Goal: Check status

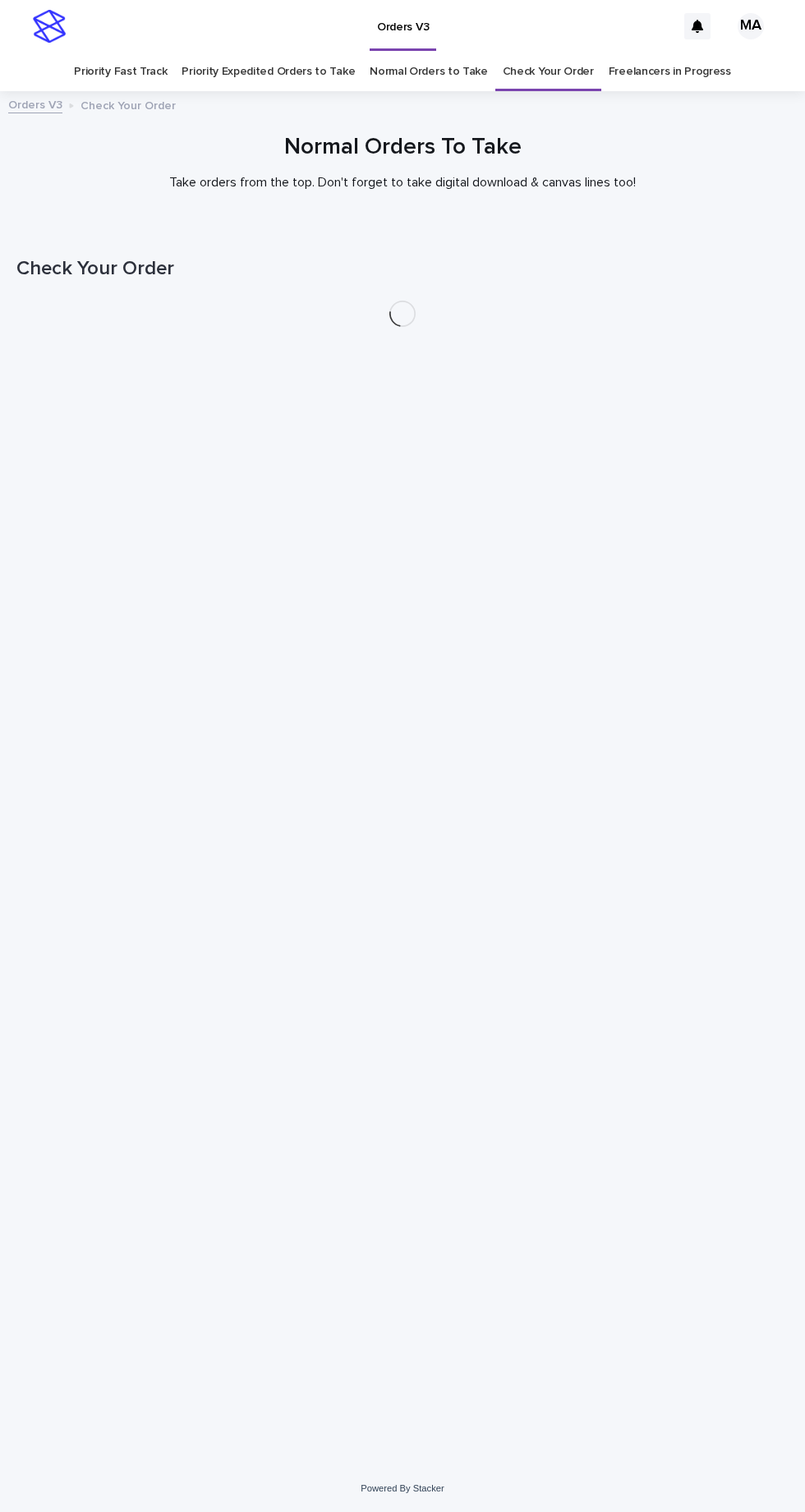
scroll to position [52, 0]
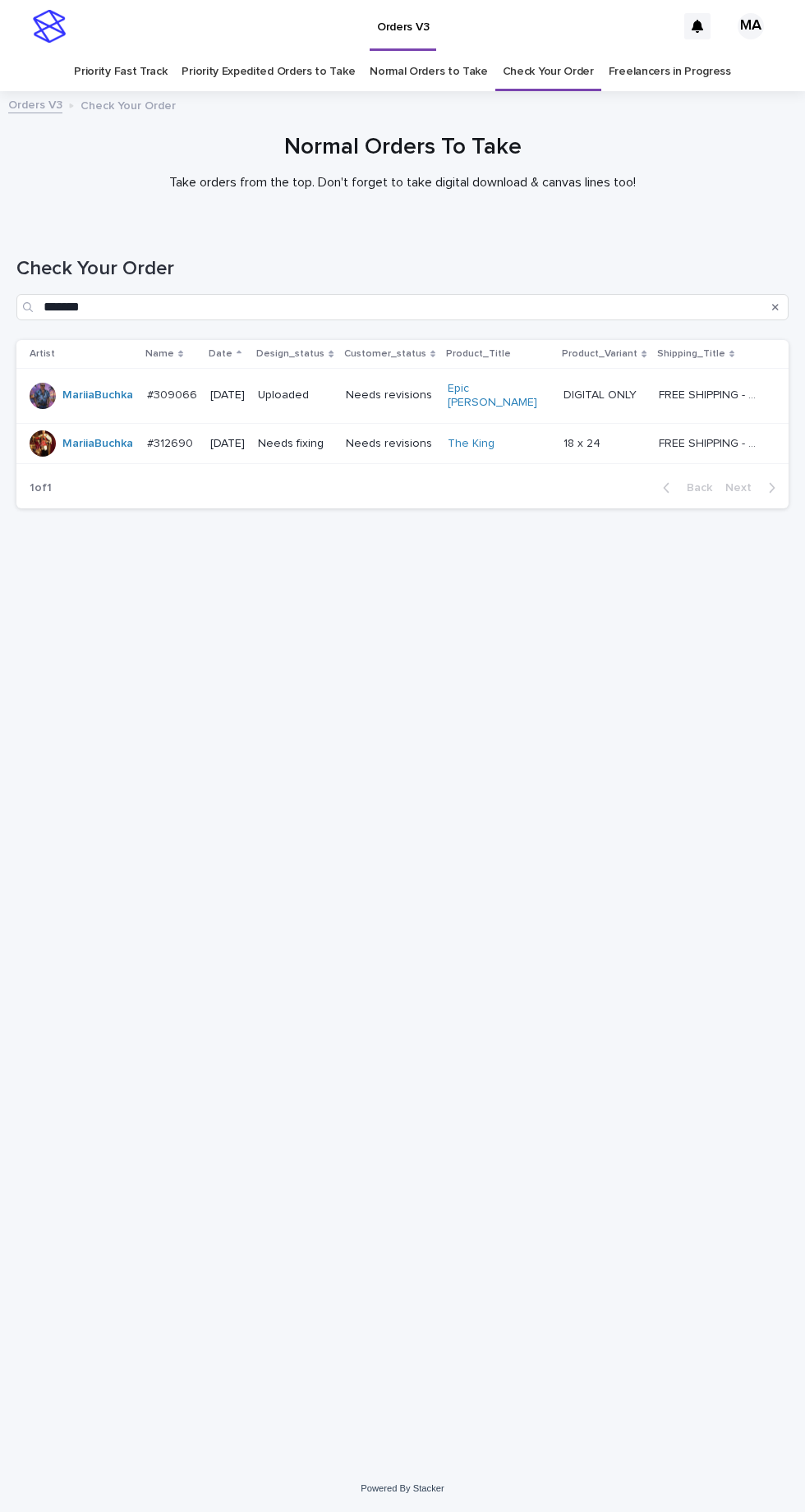
click at [549, 53] on link "Check Your Order" at bounding box center [548, 72] width 91 height 39
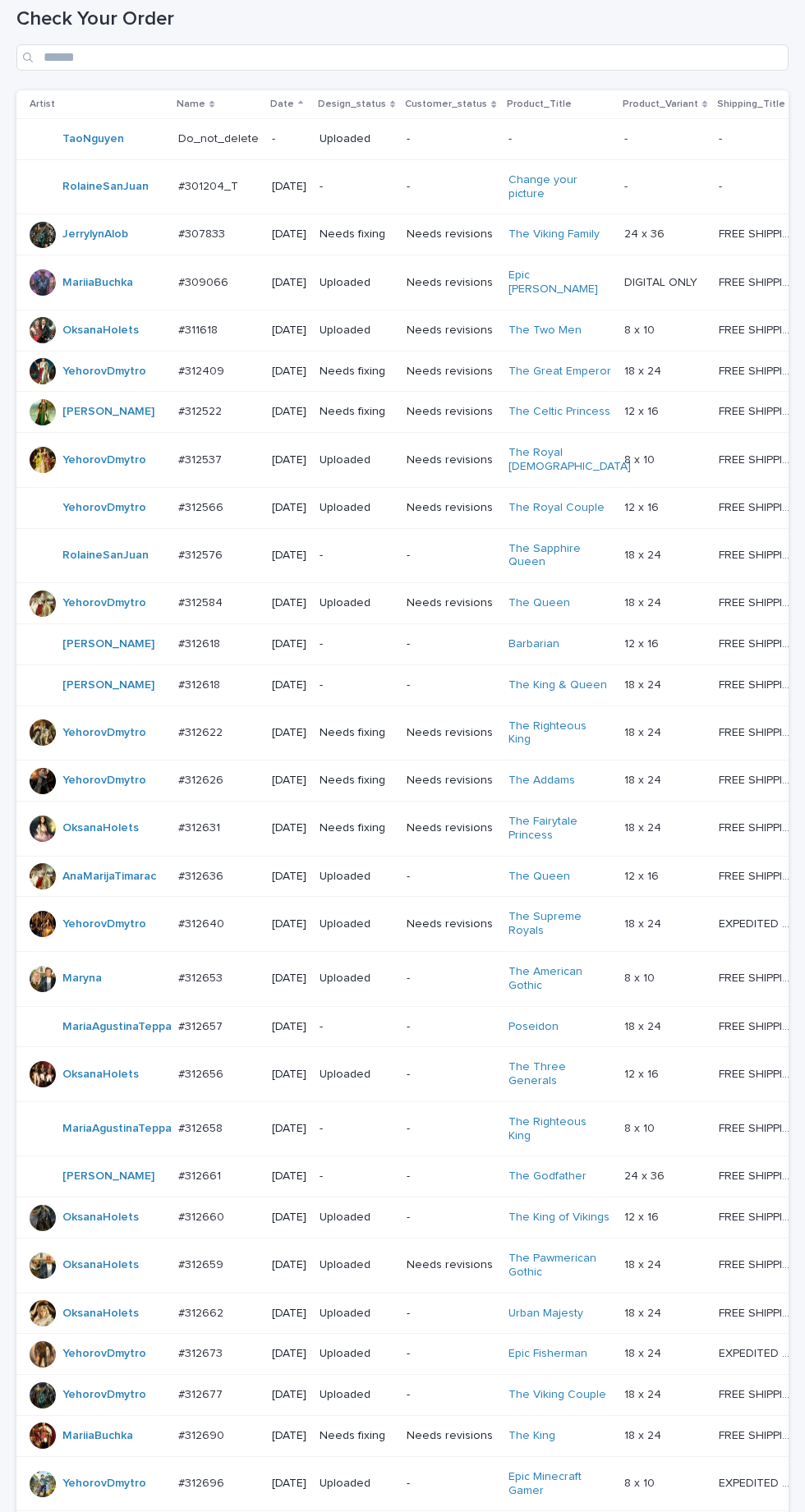
scroll to position [563, 0]
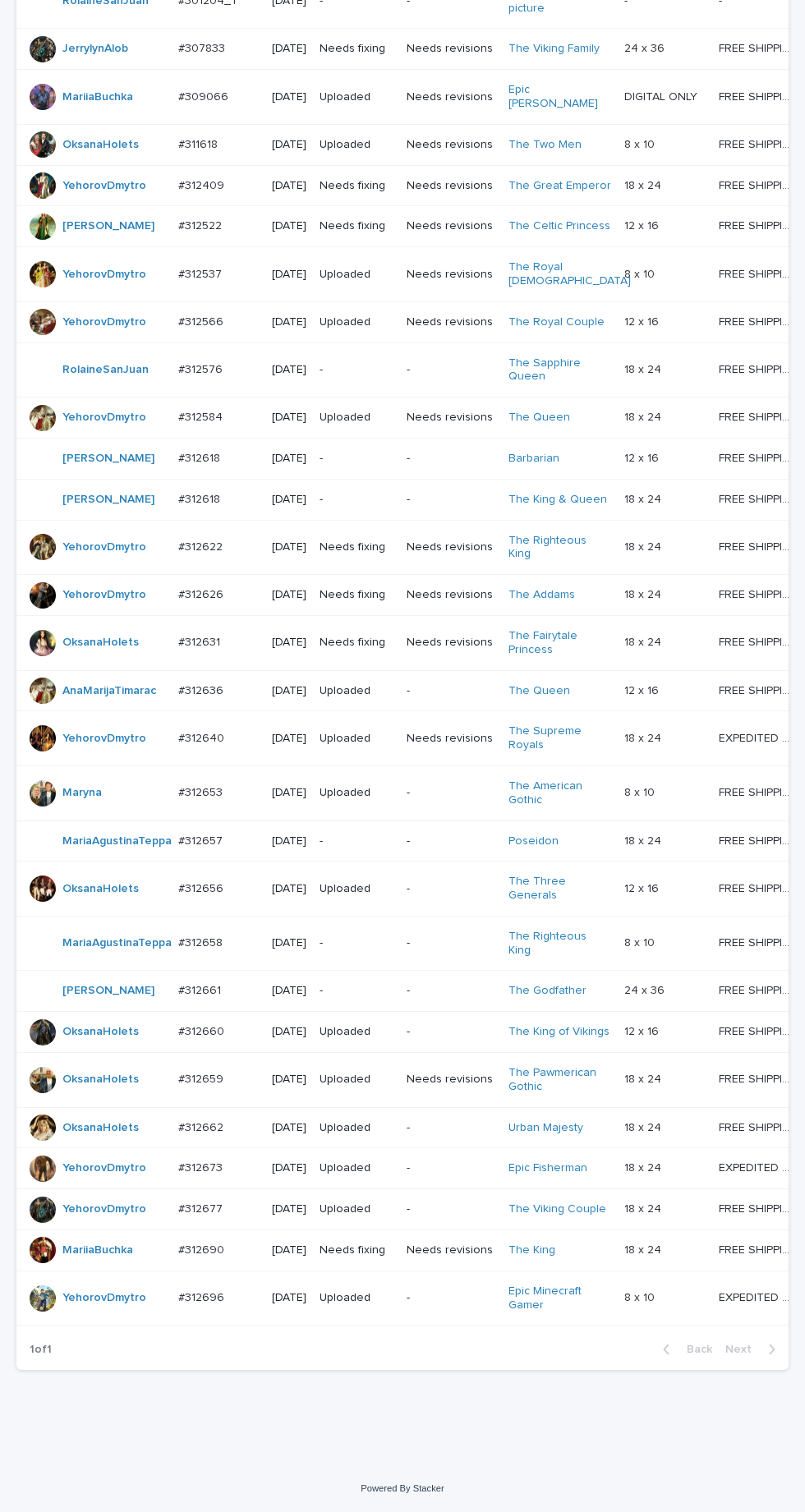
scroll to position [563, 0]
click at [451, 408] on div "Needs revisions" at bounding box center [451, 416] width 88 height 17
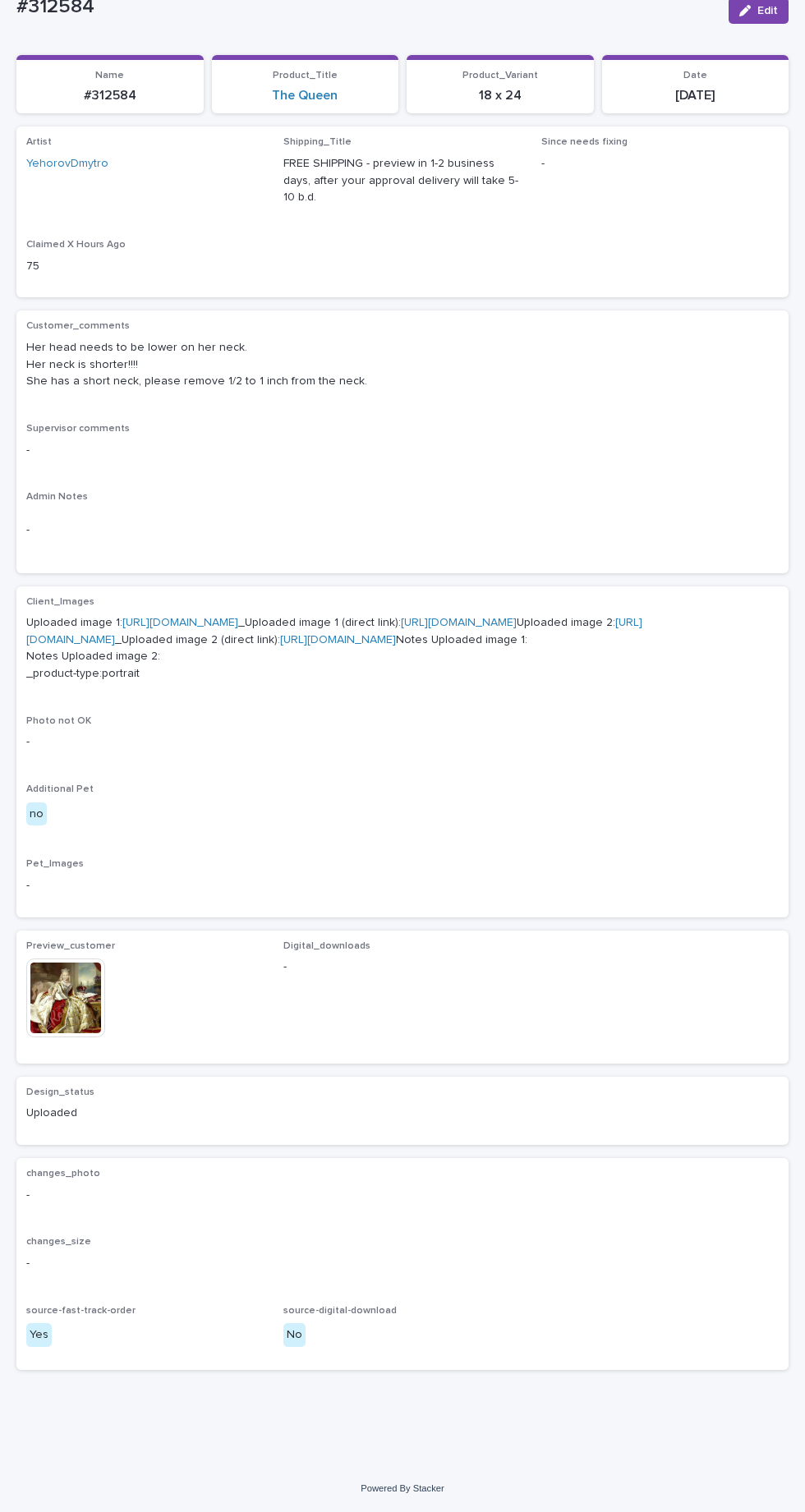
scroll to position [195, 0]
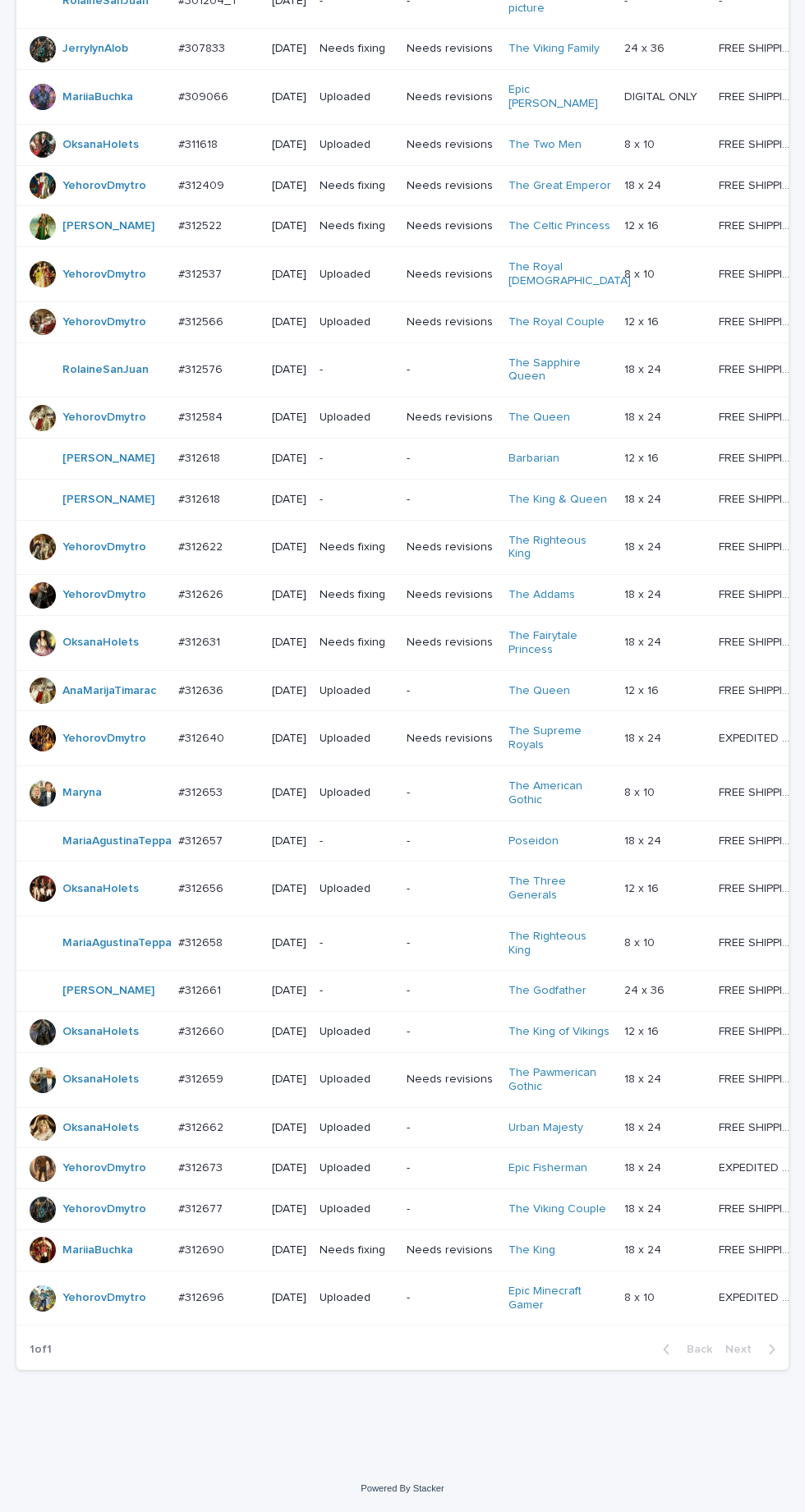
click at [445, 791] on p "-" at bounding box center [451, 793] width 88 height 14
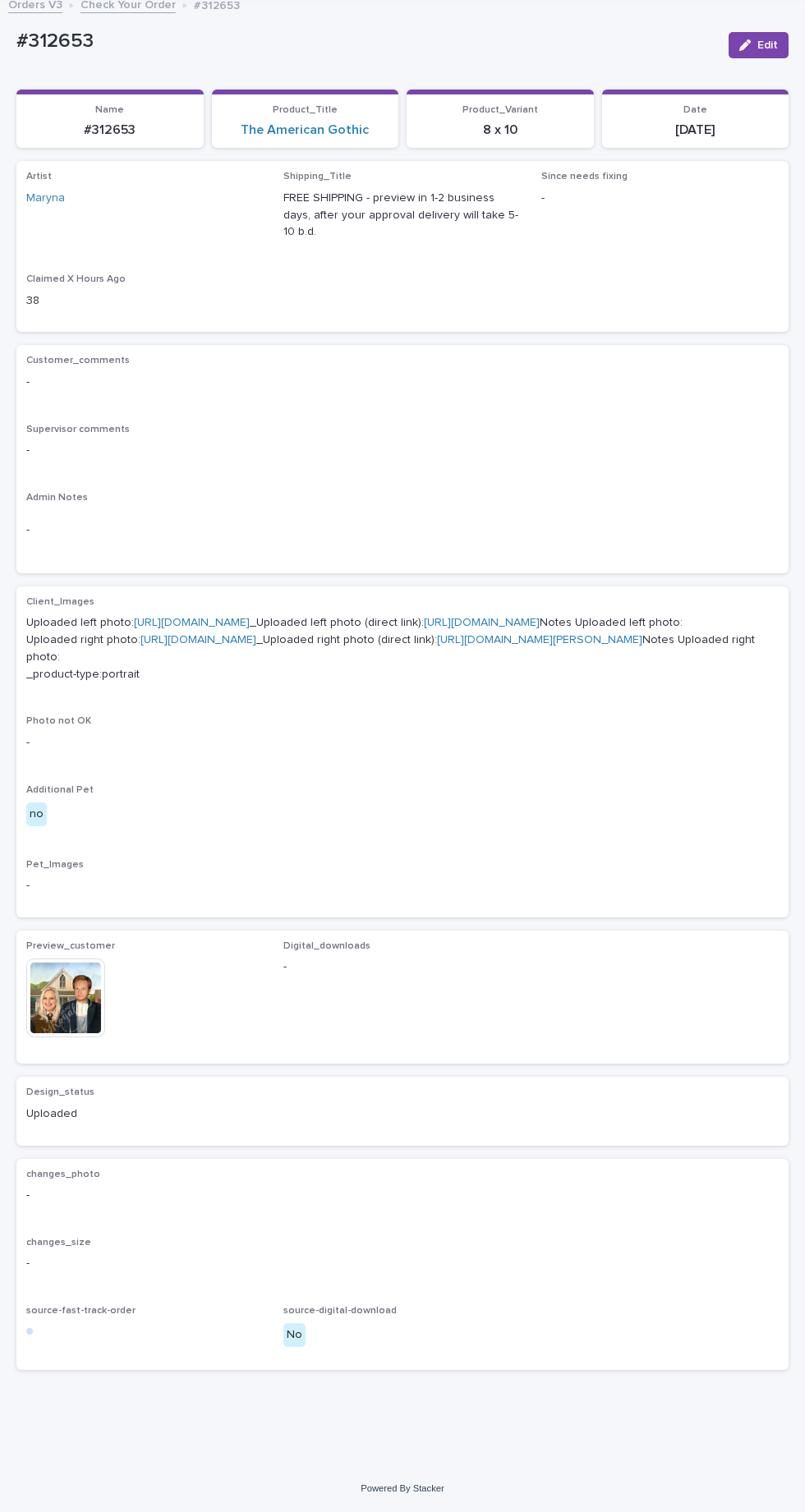
scroll to position [127, 0]
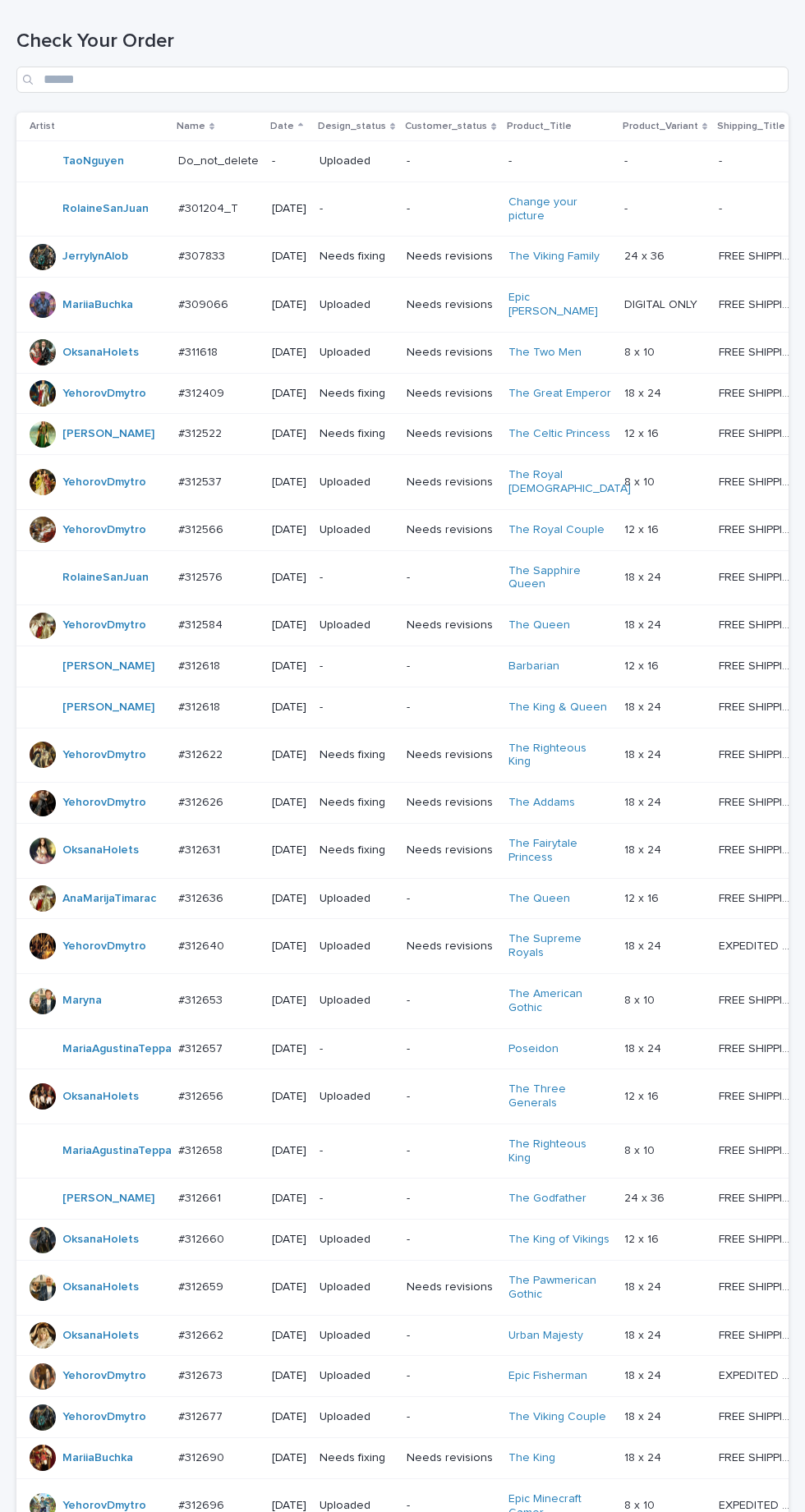
scroll to position [563, 0]
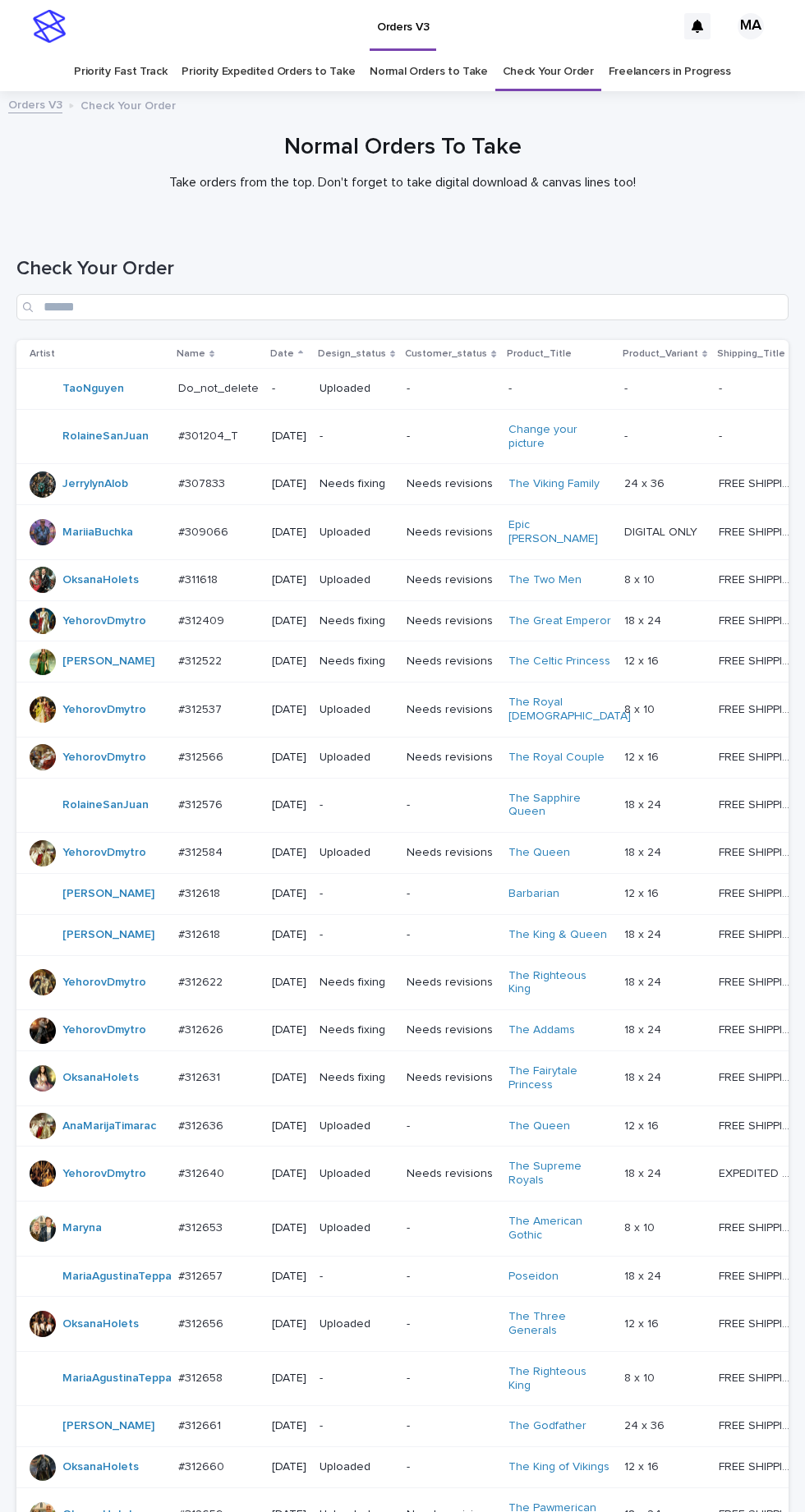
scroll to position [563, 0]
